Goal: Task Accomplishment & Management: Manage account settings

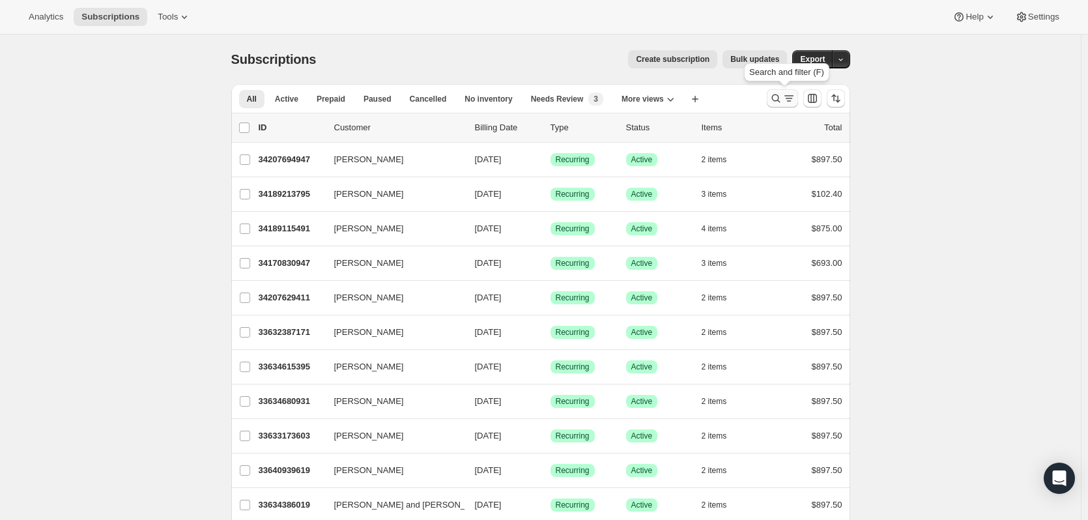
click at [773, 100] on icon "Search and filter results" at bounding box center [775, 98] width 13 height 13
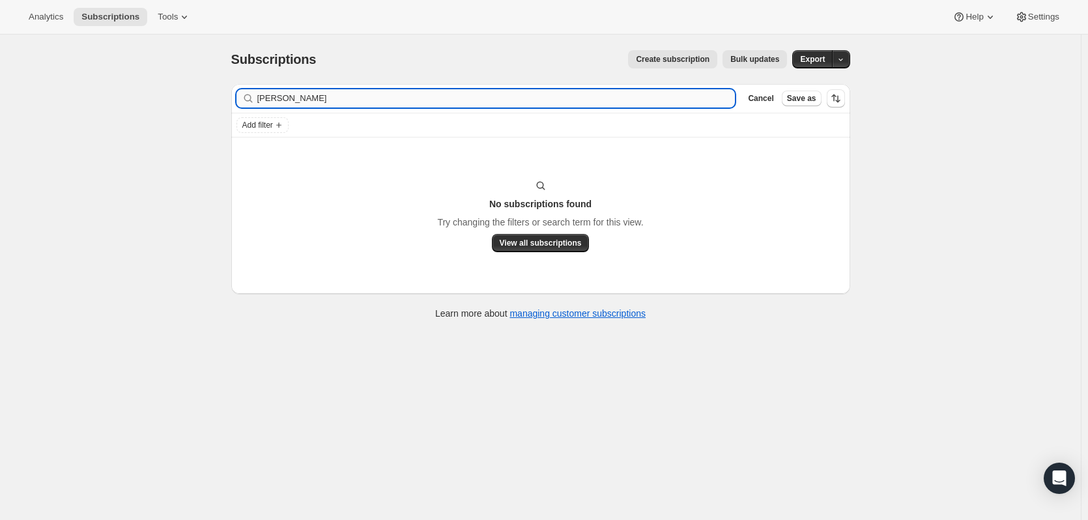
click at [281, 98] on input "robin schroeder-janoni" at bounding box center [496, 98] width 478 height 18
click at [341, 98] on input "schroeder-janoni" at bounding box center [496, 98] width 478 height 18
click at [358, 102] on input "schroeder-janoni" at bounding box center [496, 98] width 478 height 18
click at [499, 100] on input "schroeder" at bounding box center [496, 98] width 478 height 18
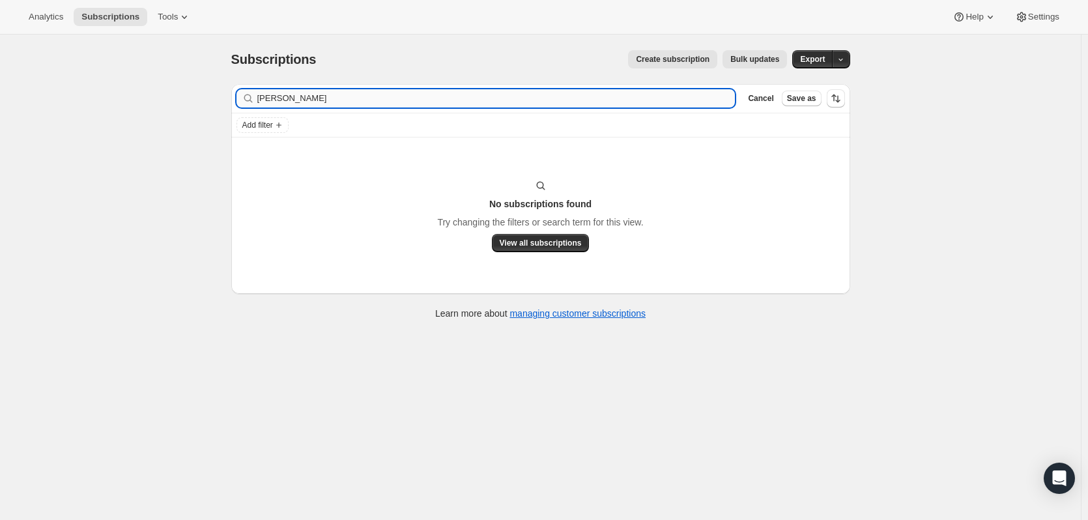
click at [499, 100] on input "schroeder" at bounding box center [496, 98] width 478 height 18
type input "jano"
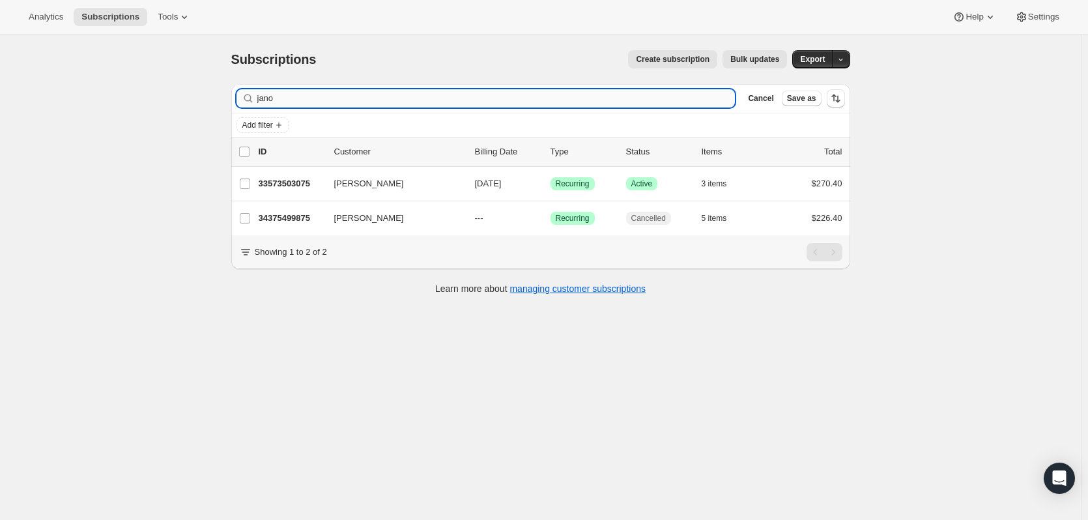
click at [356, 93] on input "jano" at bounding box center [496, 98] width 478 height 18
click at [356, 92] on input "jano" at bounding box center [496, 98] width 478 height 18
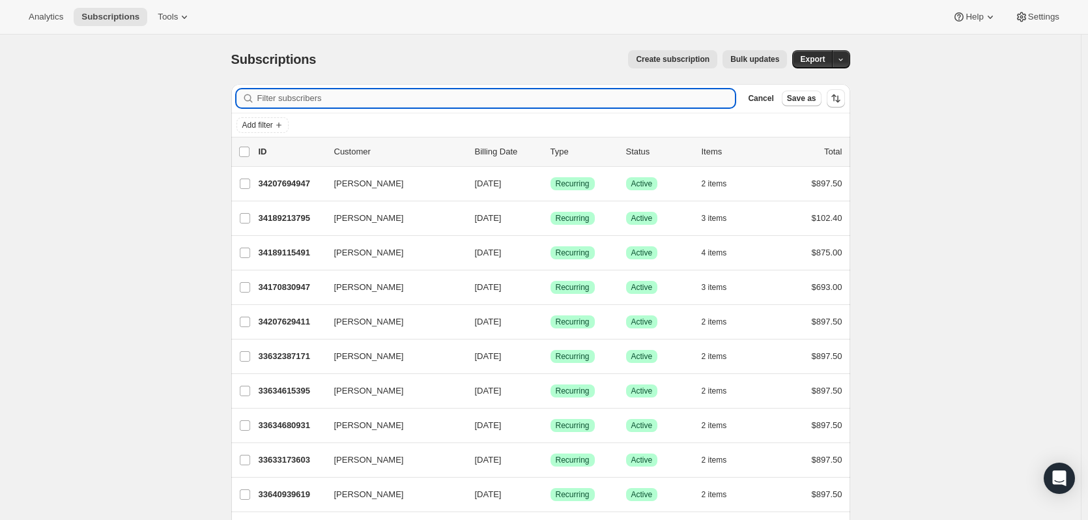
click at [319, 96] on input "Filter subscribers" at bounding box center [496, 98] width 478 height 18
click at [315, 97] on input "Filter subscribers" at bounding box center [496, 98] width 478 height 18
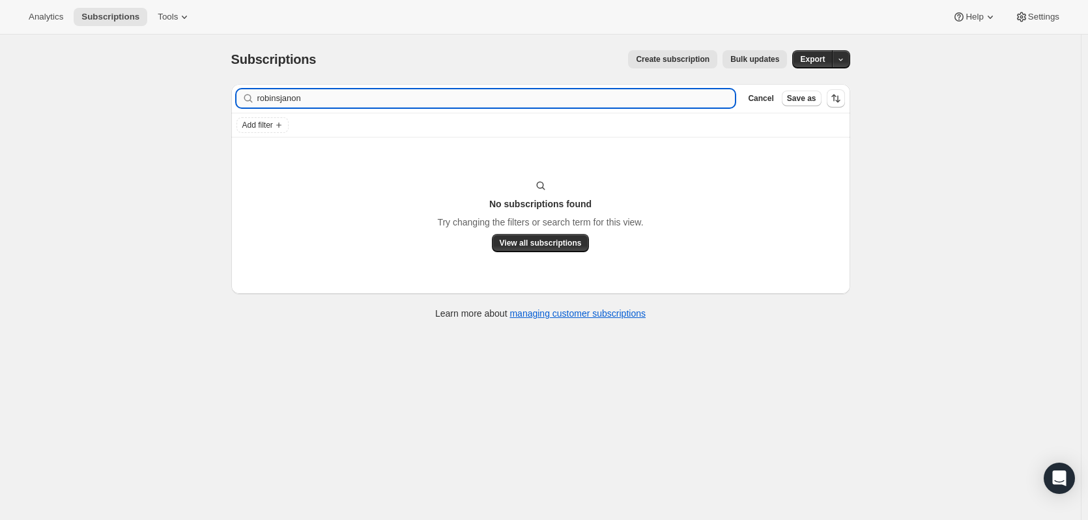
type input "robinsjanon"
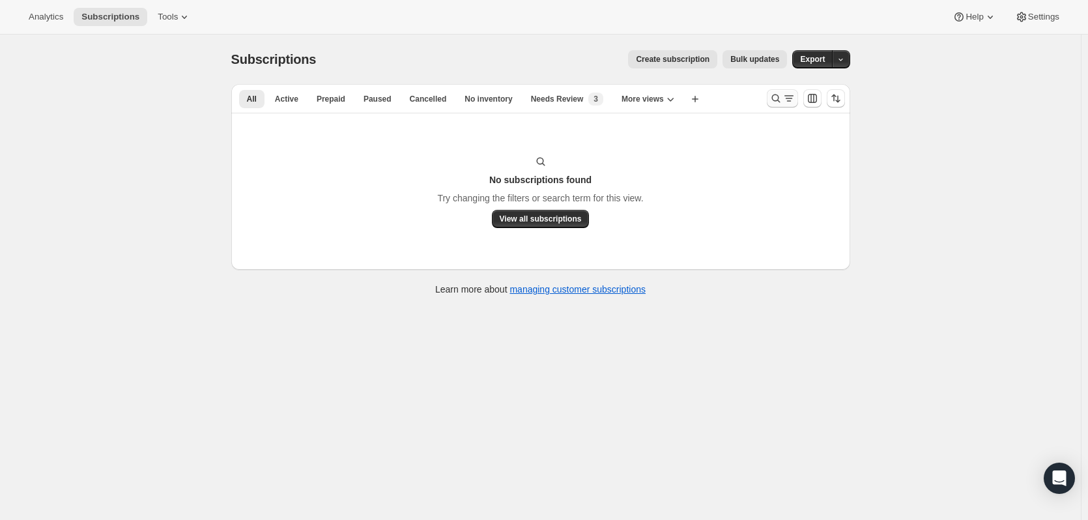
click at [779, 98] on icon "Search and filter results" at bounding box center [775, 98] width 13 height 13
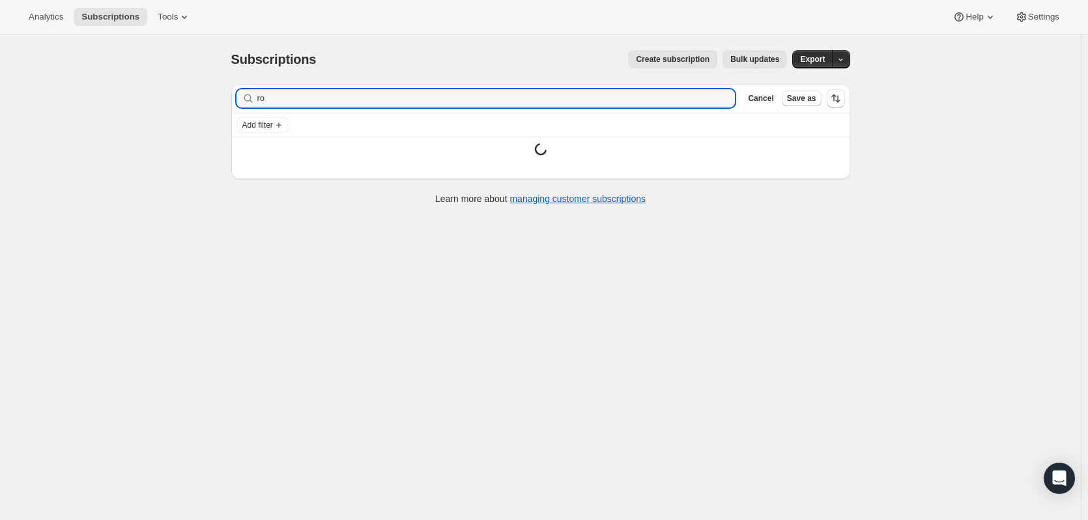
type input "r"
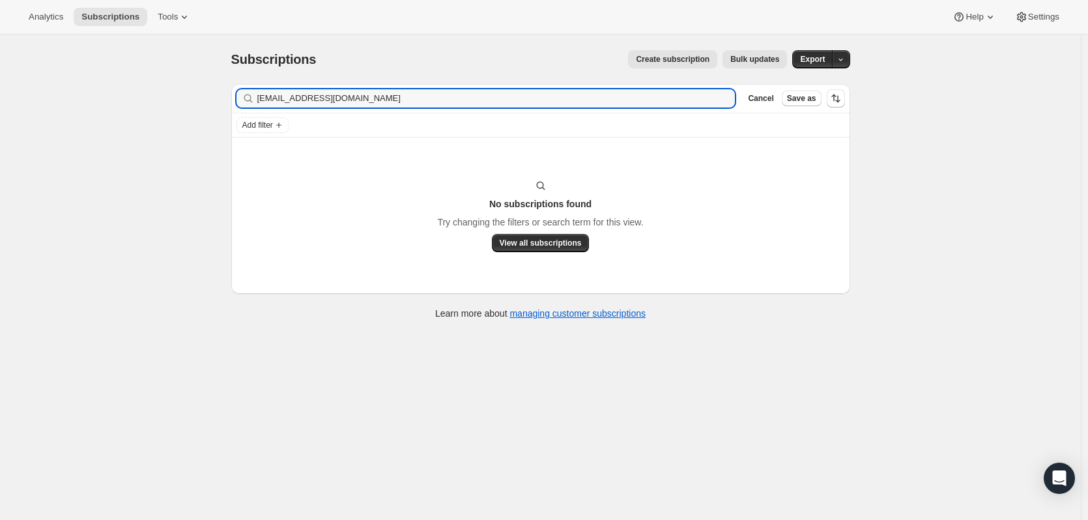
type input "[EMAIL_ADDRESS][DOMAIN_NAME]"
click at [726, 98] on icon "button" at bounding box center [720, 98] width 13 height 13
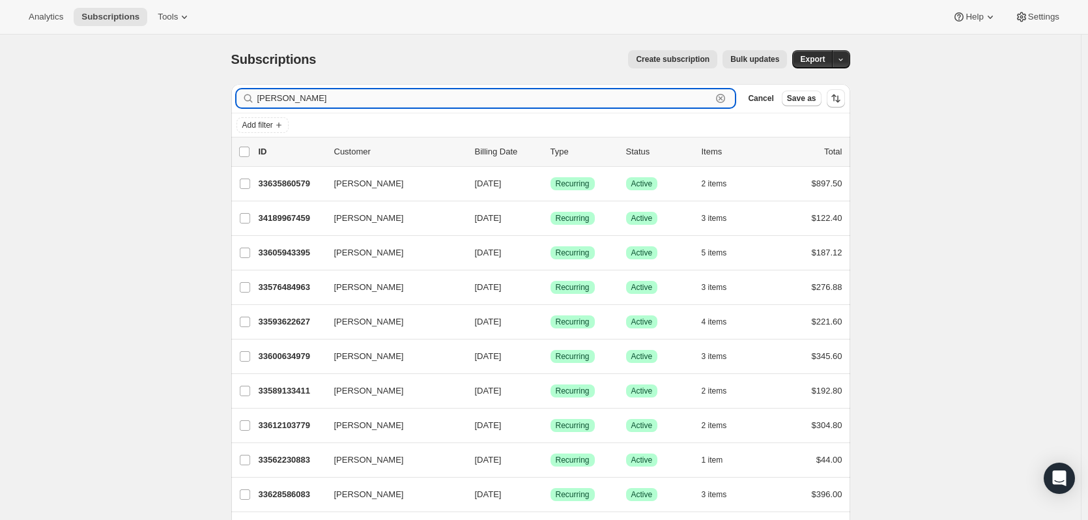
click at [319, 102] on input "[PERSON_NAME]" at bounding box center [484, 98] width 455 height 18
paste input "[EMAIL_ADDRESS][DOMAIN_NAME]"
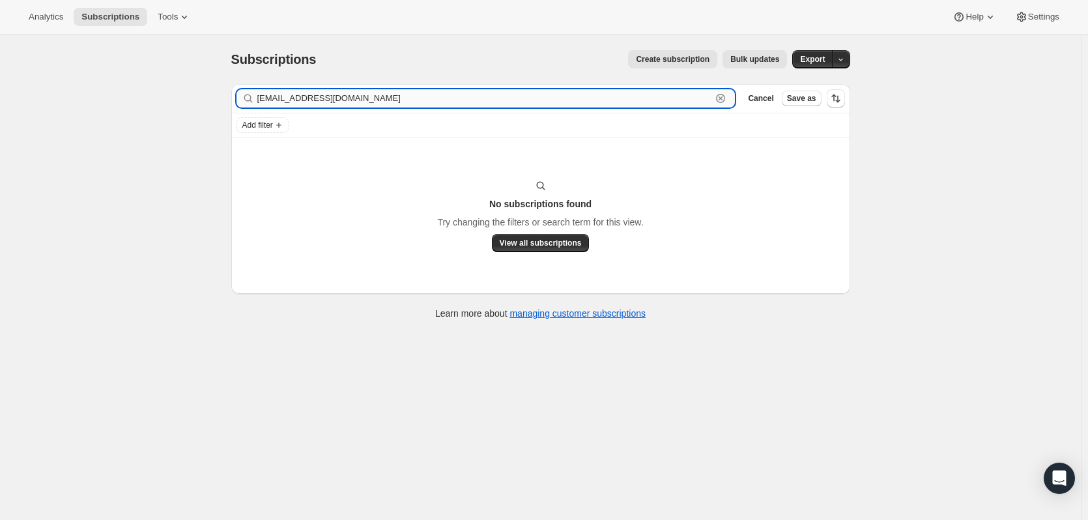
click at [284, 96] on input "[EMAIL_ADDRESS][DOMAIN_NAME]" at bounding box center [484, 98] width 455 height 18
drag, startPoint x: 342, startPoint y: 96, endPoint x: 288, endPoint y: 100, distance: 54.2
click at [288, 100] on input "[EMAIL_ADDRESS][DOMAIN_NAME]" at bounding box center [484, 98] width 455 height 18
type input "janonis"
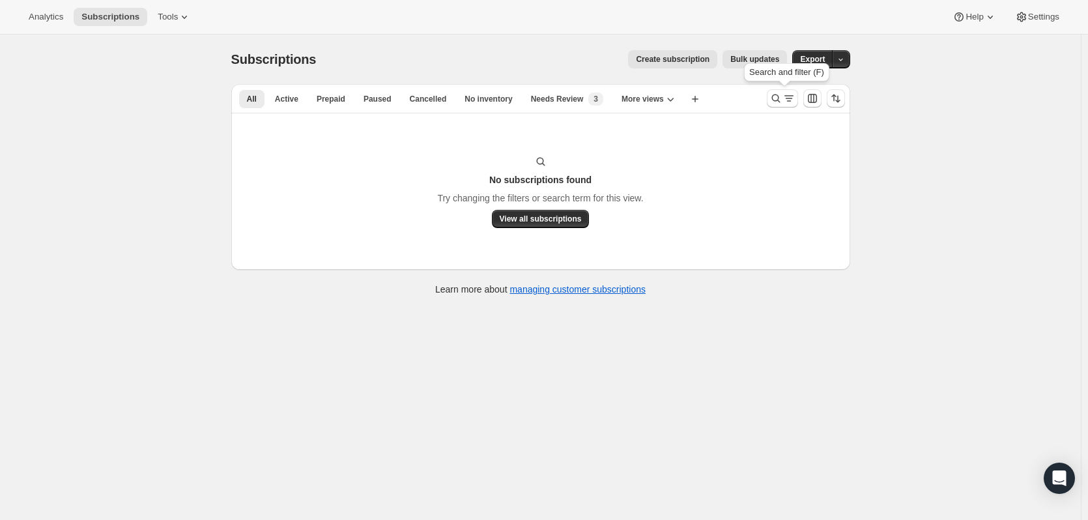
drag, startPoint x: 781, startPoint y: 99, endPoint x: 565, endPoint y: 82, distance: 216.3
click at [780, 99] on icon "Search and filter results" at bounding box center [775, 98] width 13 height 13
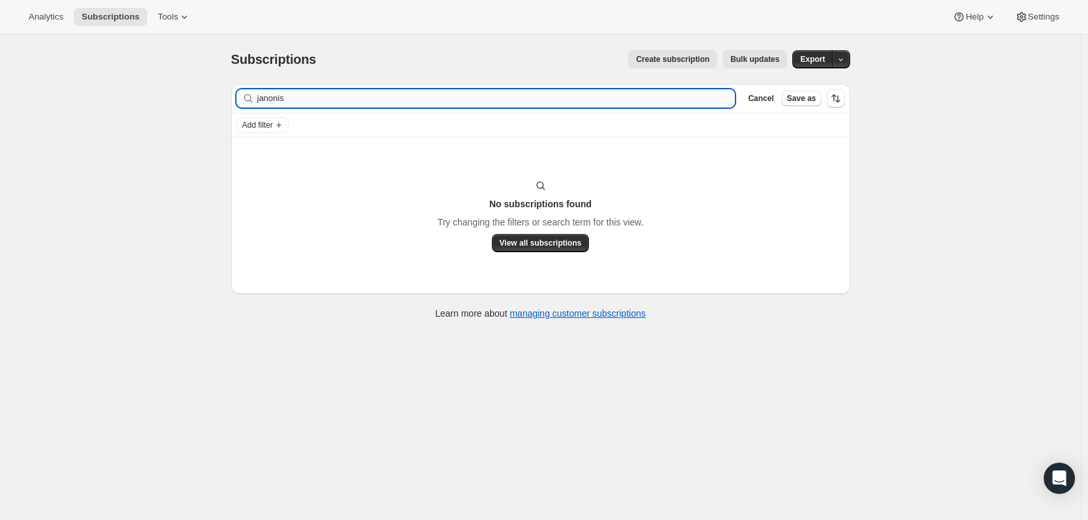
click at [527, 92] on input "janonis" at bounding box center [496, 98] width 478 height 18
click at [526, 92] on input "janonis" at bounding box center [496, 98] width 478 height 18
type input "[EMAIL_ADDRESS][DOMAIN_NAME]"
click at [545, 245] on span "View all subscriptions" at bounding box center [541, 243] width 82 height 10
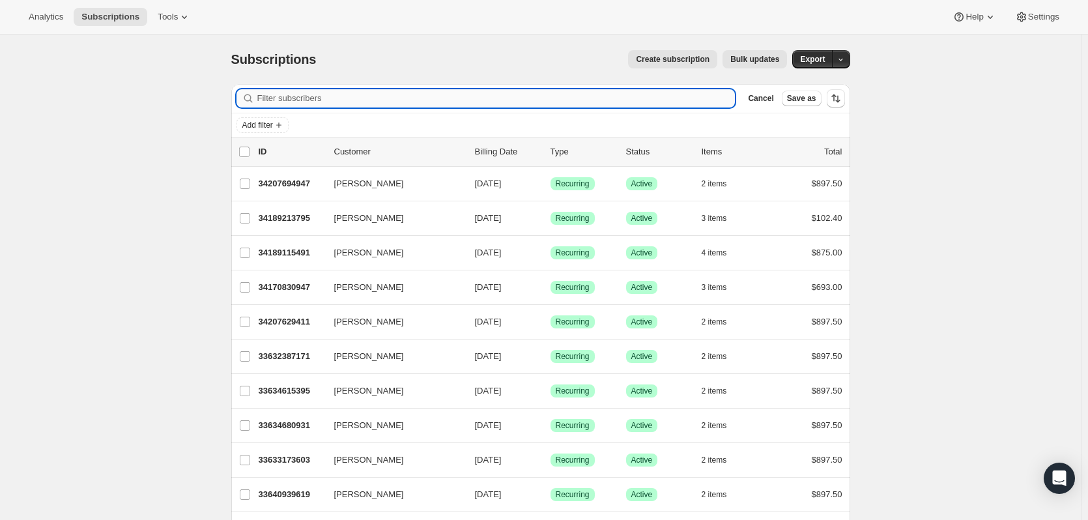
drag, startPoint x: 359, startPoint y: 100, endPoint x: 365, endPoint y: 103, distance: 7.0
click at [360, 101] on input "Filter subscribers" at bounding box center [496, 98] width 478 height 18
paste input "[EMAIL_ADDRESS][DOMAIN_NAME]"
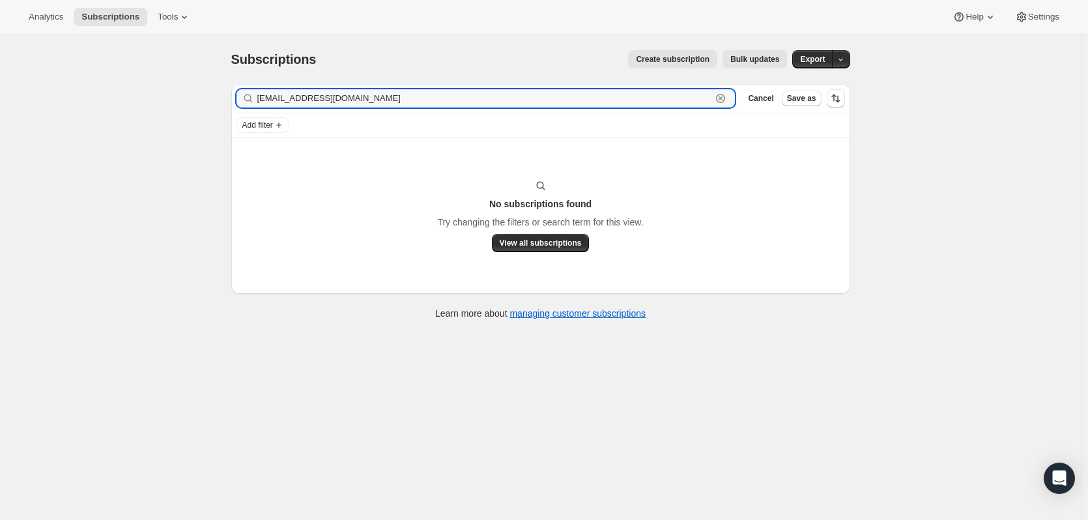
type input "[EMAIL_ADDRESS][DOMAIN_NAME]"
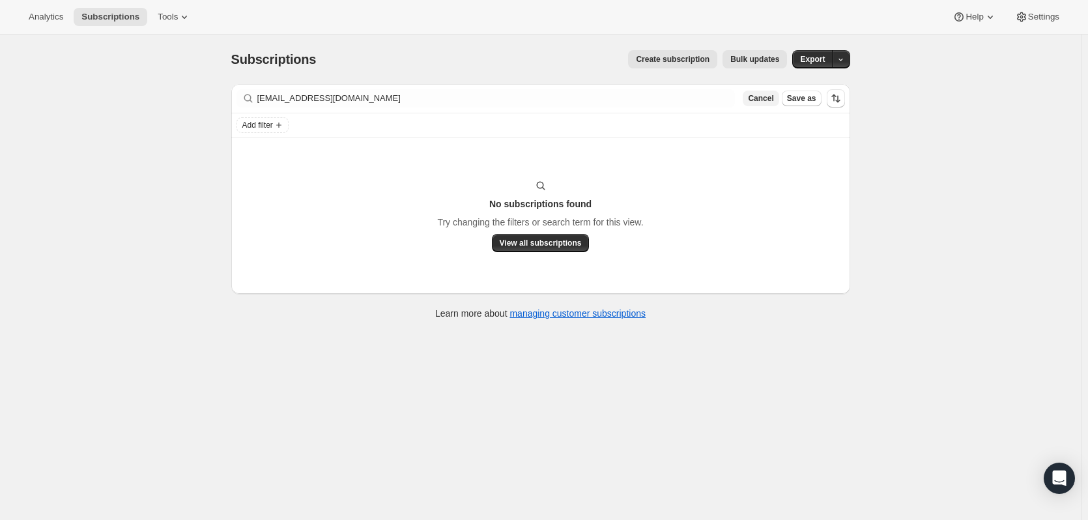
click at [769, 98] on span "Cancel" at bounding box center [760, 98] width 25 height 10
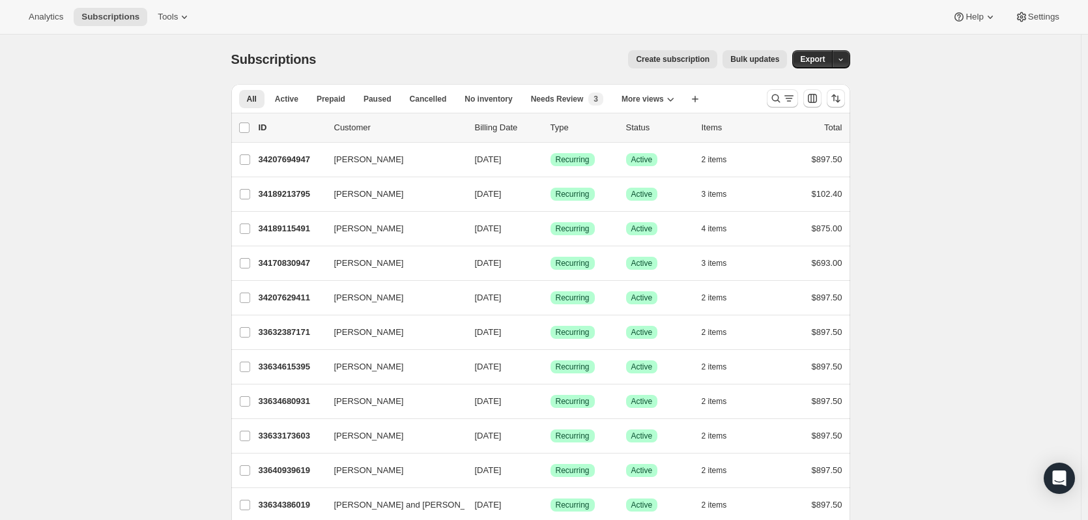
click at [265, 55] on span "Subscriptions" at bounding box center [273, 59] width 85 height 14
click at [266, 55] on span "Subscriptions" at bounding box center [273, 59] width 85 height 14
click at [336, 65] on div "Create subscription Bulk updates" at bounding box center [559, 59] width 455 height 18
click at [302, 57] on span "Subscriptions" at bounding box center [273, 59] width 85 height 14
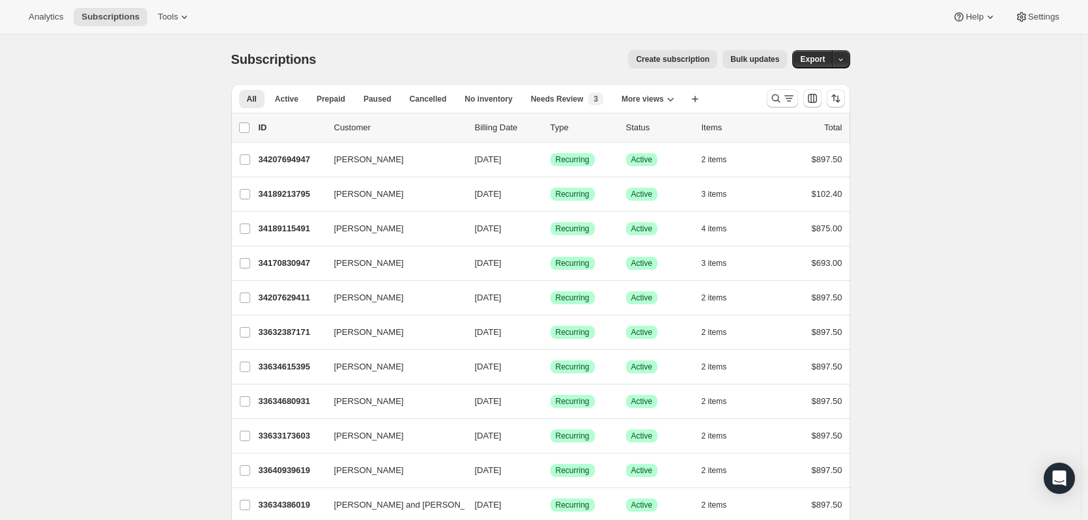
click at [313, 59] on span "Subscriptions" at bounding box center [273, 59] width 85 height 14
drag, startPoint x: 317, startPoint y: 59, endPoint x: 309, endPoint y: 59, distance: 8.5
click at [317, 59] on div "Subscriptions" at bounding box center [276, 59] width 91 height 18
drag, startPoint x: 700, startPoint y: 98, endPoint x: 648, endPoint y: 87, distance: 52.6
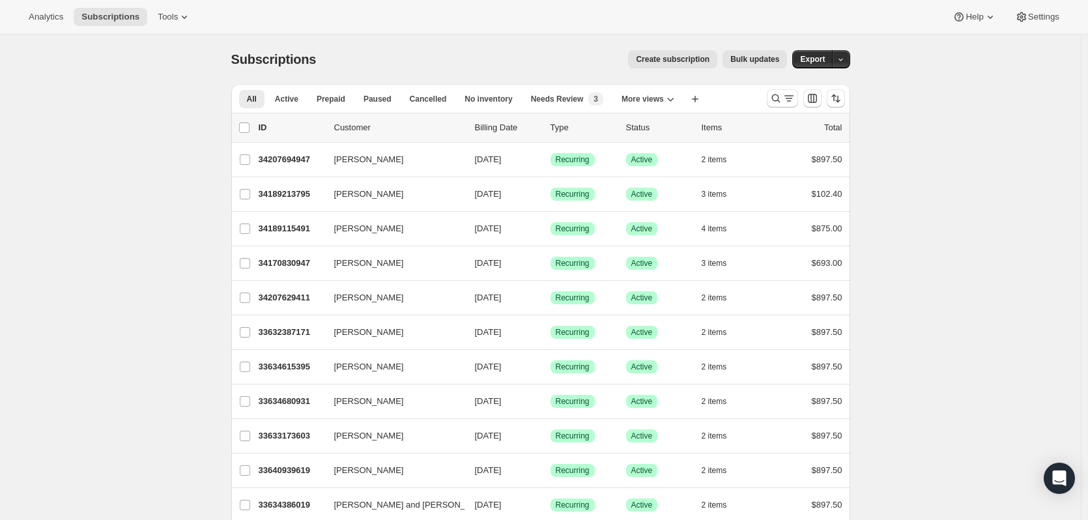
click at [649, 88] on div "All Active Prepaid Paused Cancelled No inventory Needs Review All Subscriptions…" at bounding box center [493, 98] width 525 height 29
click at [741, 92] on div "All Active Prepaid Paused Cancelled No inventory Needs Review All Subscriptions…" at bounding box center [493, 98] width 525 height 29
